Goal: Find specific page/section

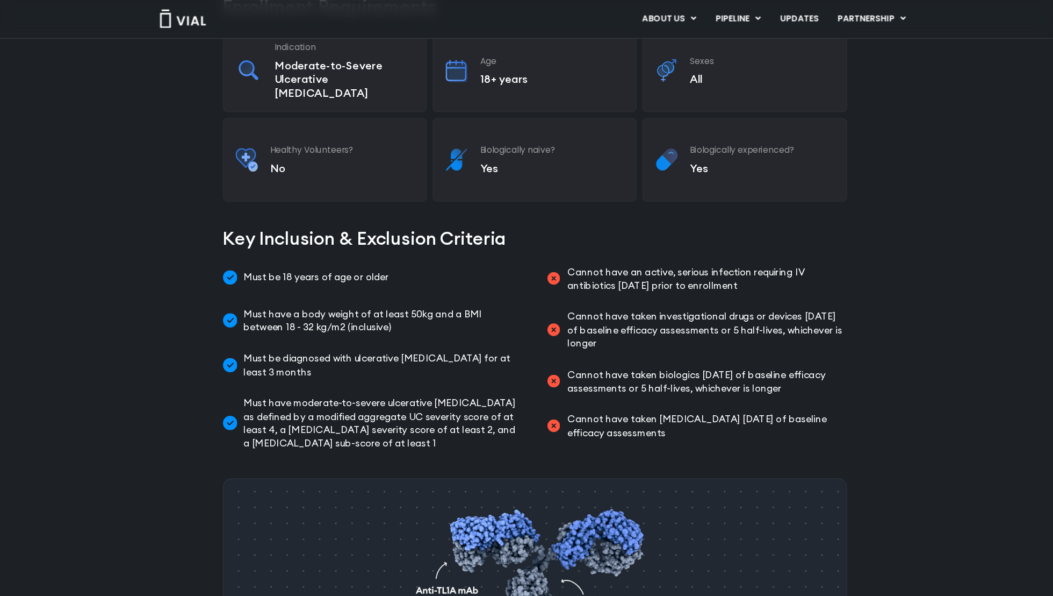
scroll to position [286, 0]
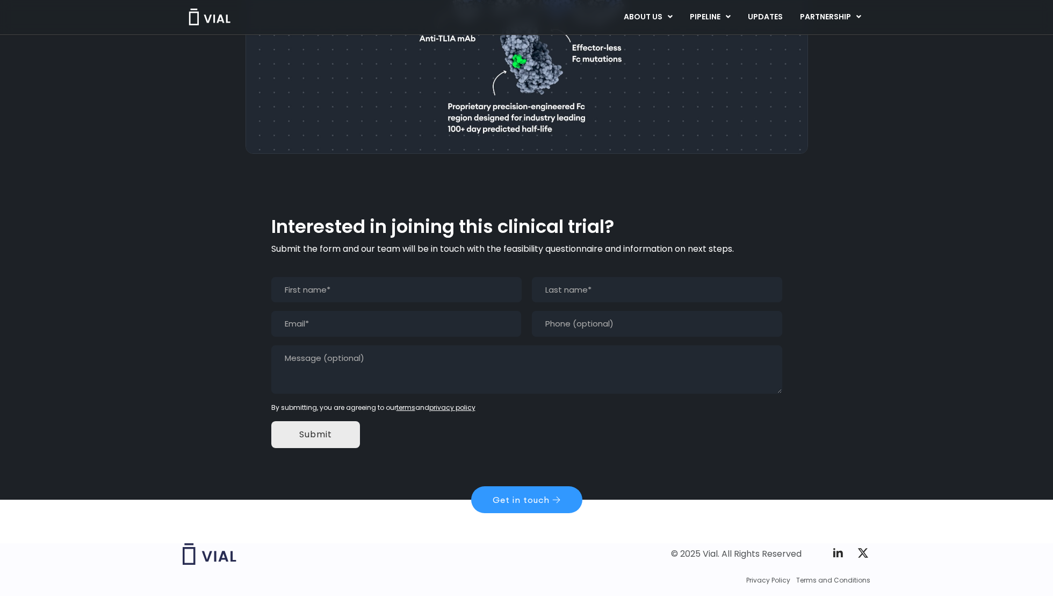
scroll to position [878, 0]
